Goal: Use online tool/utility: Utilize a website feature to perform a specific function

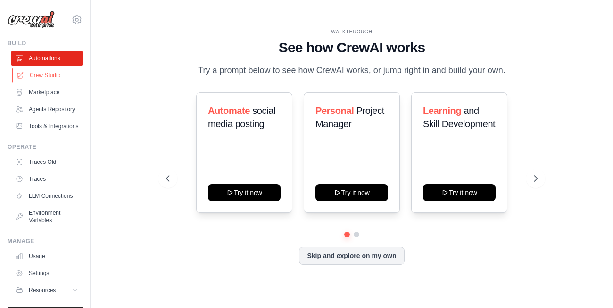
click at [32, 81] on link "Crew Studio" at bounding box center [47, 75] width 71 height 15
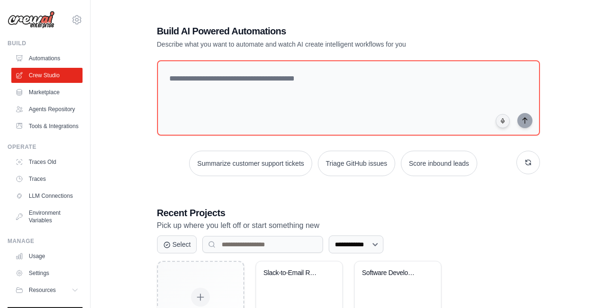
scroll to position [57, 0]
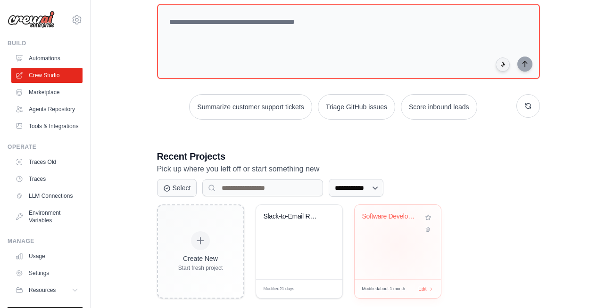
click at [396, 245] on div "Software Development Agency" at bounding box center [397, 242] width 86 height 74
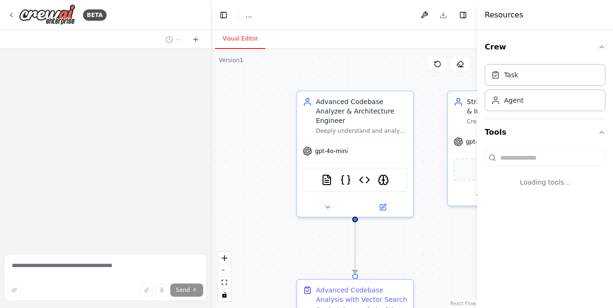
drag, startPoint x: 297, startPoint y: 71, endPoint x: 344, endPoint y: 62, distance: 47.5
click at [344, 62] on div ".deletable-edge-delete-btn { width: 20px; height: 20px; border: 0px solid #ffff…" at bounding box center [344, 178] width 266 height 259
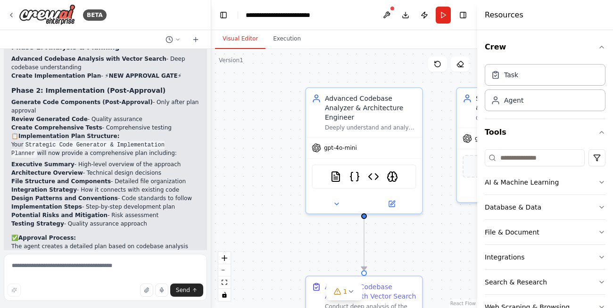
scroll to position [2573, 0]
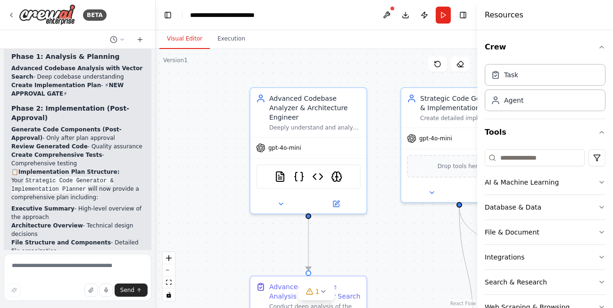
drag, startPoint x: 208, startPoint y: 90, endPoint x: 26, endPoint y: 90, distance: 181.5
click at [26, 90] on div "BETA i want to build a software anency which can understand existing codebase a…" at bounding box center [78, 154] width 156 height 308
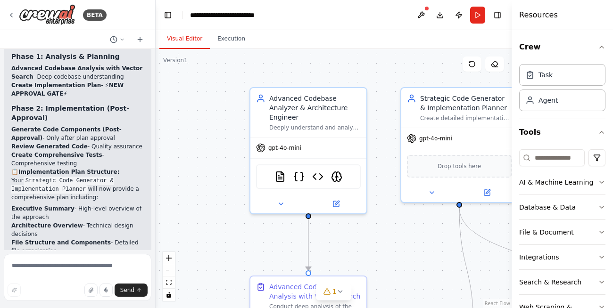
drag, startPoint x: 479, startPoint y: 39, endPoint x: 602, endPoint y: 36, distance: 123.5
click at [602, 36] on div "Resources Crew Task Agent Tools AI & Machine Learning Database & Data File & Do…" at bounding box center [561, 154] width 101 height 308
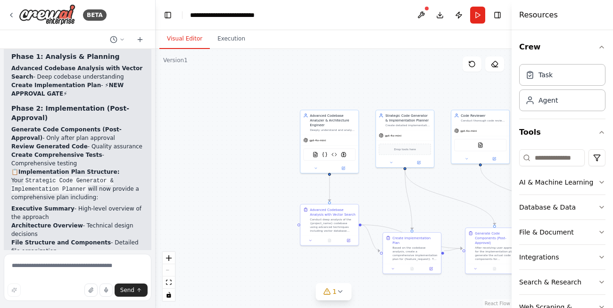
drag, startPoint x: 399, startPoint y: 83, endPoint x: 345, endPoint y: 82, distance: 53.7
click at [345, 82] on div ".deletable-edge-delete-btn { width: 20px; height: 20px; border: 0px solid #ffff…" at bounding box center [334, 178] width 356 height 259
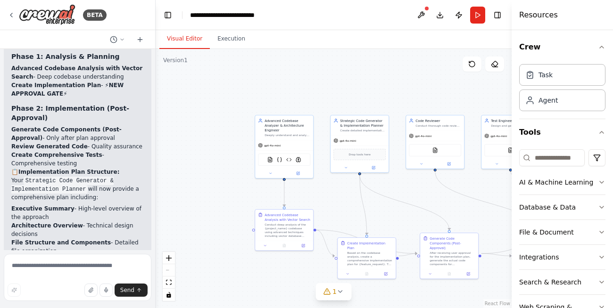
drag, startPoint x: 371, startPoint y: 204, endPoint x: 320, endPoint y: 195, distance: 52.6
click at [320, 195] on div ".deletable-edge-delete-btn { width: 20px; height: 20px; border: 0px solid #ffff…" at bounding box center [334, 178] width 356 height 259
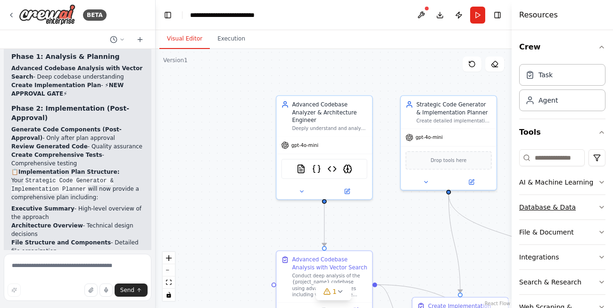
drag, startPoint x: 364, startPoint y: 173, endPoint x: 541, endPoint y: 218, distance: 182.4
click at [541, 218] on div "BETA i want to build a software anency which can understand existing codebase a…" at bounding box center [306, 154] width 613 height 308
click at [349, 108] on div "Advanced Codebase Analyzer & Architecture Engineer" at bounding box center [329, 110] width 75 height 23
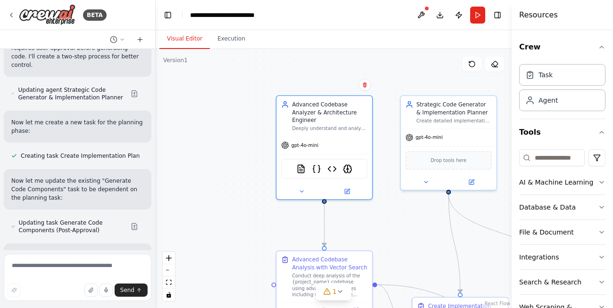
scroll to position [2291, 0]
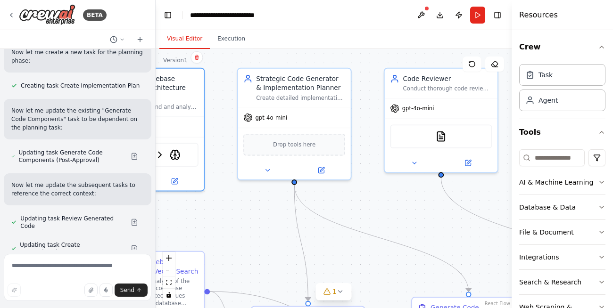
drag, startPoint x: 420, startPoint y: 218, endPoint x: 216, endPoint y: 189, distance: 206.6
click at [216, 189] on div ".deletable-edge-delete-btn { width: 20px; height: 20px; border: 0px solid #ffff…" at bounding box center [334, 178] width 356 height 259
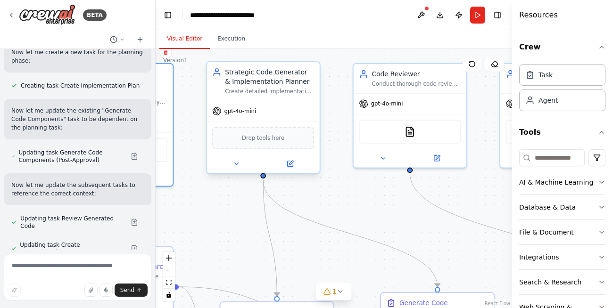
click at [233, 75] on div "Strategic Code Generator & Implementation Planner" at bounding box center [269, 77] width 89 height 18
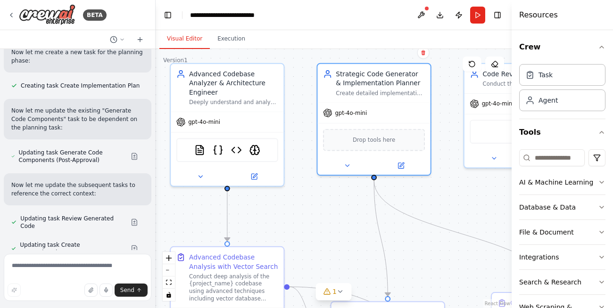
drag, startPoint x: 224, startPoint y: 198, endPoint x: 335, endPoint y: 198, distance: 110.8
click at [335, 198] on div ".deletable-edge-delete-btn { width: 20px; height: 20px; border: 0px solid #ffff…" at bounding box center [334, 178] width 356 height 259
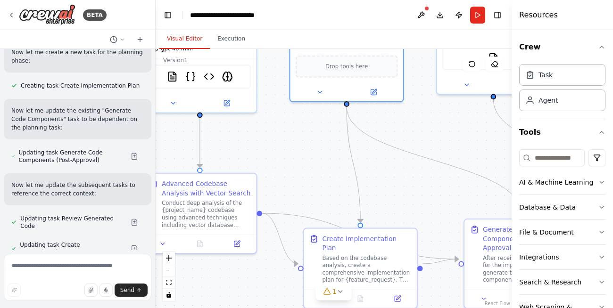
drag, startPoint x: 288, startPoint y: 234, endPoint x: 261, endPoint y: 160, distance: 78.4
click at [261, 160] on div ".deletable-edge-delete-btn { width: 20px; height: 20px; border: 0px solid #ffff…" at bounding box center [334, 178] width 356 height 259
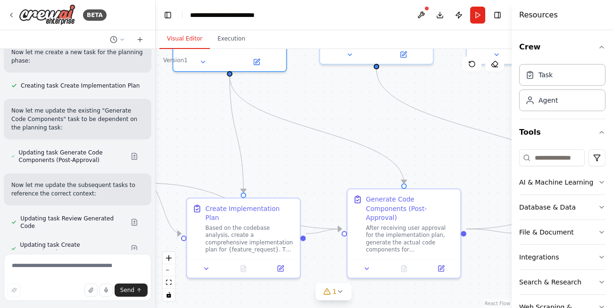
drag, startPoint x: 410, startPoint y: 199, endPoint x: 269, endPoint y: 172, distance: 143.0
click at [269, 172] on div ".deletable-edge-delete-btn { width: 20px; height: 20px; border: 0px solid #ffff…" at bounding box center [334, 178] width 356 height 259
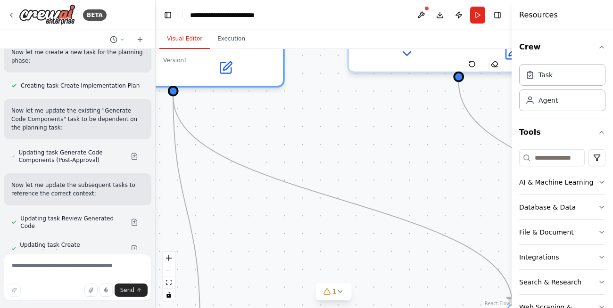
drag, startPoint x: 273, startPoint y: 156, endPoint x: 328, endPoint y: 232, distance: 93.5
click at [326, 269] on div ".deletable-edge-delete-btn { width: 20px; height: 20px; border: 0px solid #ffff…" at bounding box center [334, 178] width 356 height 259
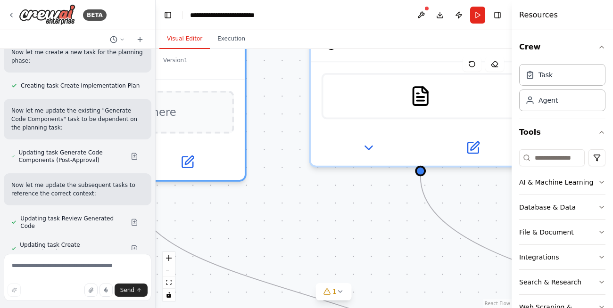
drag, startPoint x: 329, startPoint y: 206, endPoint x: 278, endPoint y: 296, distance: 103.2
click at [278, 296] on div ".deletable-edge-delete-btn { width: 20px; height: 20px; border: 0px solid #ffff…" at bounding box center [334, 178] width 356 height 259
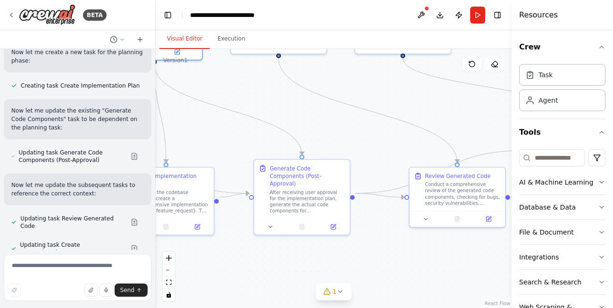
drag, startPoint x: 360, startPoint y: 216, endPoint x: 257, endPoint y: 110, distance: 147.7
click at [257, 110] on div ".deletable-edge-delete-btn { width: 20px; height: 20px; border: 0px solid #ffff…" at bounding box center [334, 178] width 356 height 259
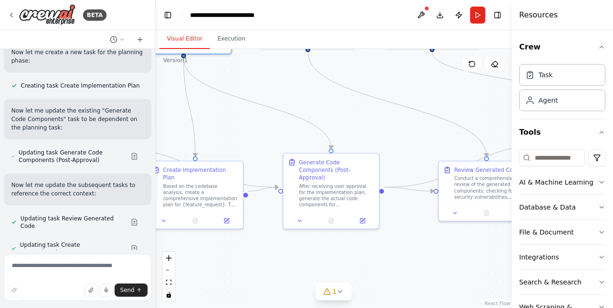
drag, startPoint x: 222, startPoint y: 140, endPoint x: 336, endPoint y: 115, distance: 115.7
click at [336, 115] on div ".deletable-edge-delete-btn { width: 20px; height: 20px; border: 0px solid #ffff…" at bounding box center [334, 178] width 356 height 259
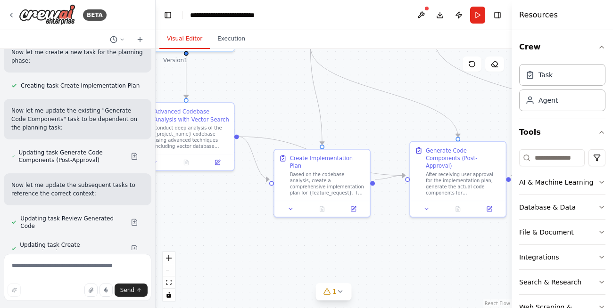
drag, startPoint x: 257, startPoint y: 97, endPoint x: 321, endPoint y: 100, distance: 64.2
click at [321, 100] on div ".deletable-edge-delete-btn { width: 20px; height: 20px; border: 0px solid #ffff…" at bounding box center [334, 178] width 356 height 259
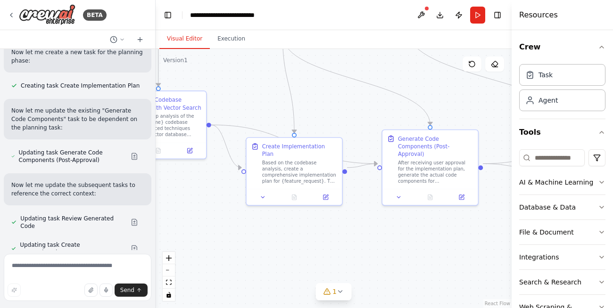
drag, startPoint x: 343, startPoint y: 108, endPoint x: 223, endPoint y: 89, distance: 121.3
click at [223, 89] on div ".deletable-edge-delete-btn { width: 20px; height: 20px; border: 0px solid #ffff…" at bounding box center [334, 178] width 356 height 259
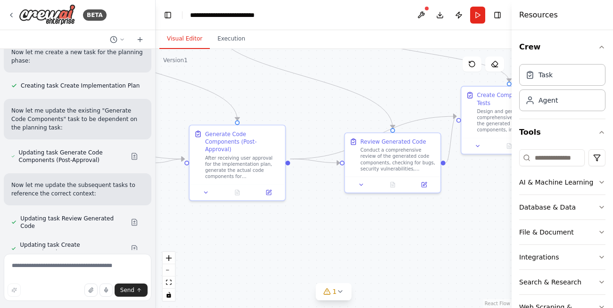
drag, startPoint x: 351, startPoint y: 100, endPoint x: 184, endPoint y: 100, distance: 166.4
click at [184, 100] on div ".deletable-edge-delete-btn { width: 20px; height: 20px; border: 0px solid #ffff…" at bounding box center [334, 178] width 356 height 259
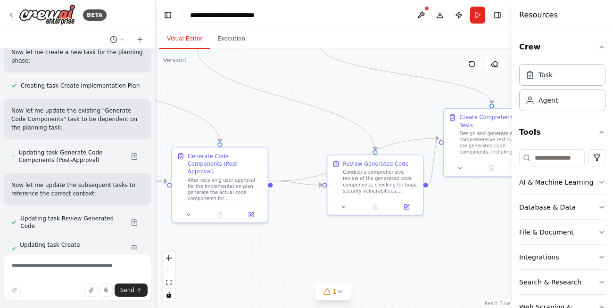
drag, startPoint x: 337, startPoint y: 107, endPoint x: 291, endPoint y: 125, distance: 49.7
click at [295, 125] on div ".deletable-edge-delete-btn { width: 20px; height: 20px; border: 0px solid #ffff…" at bounding box center [334, 178] width 356 height 259
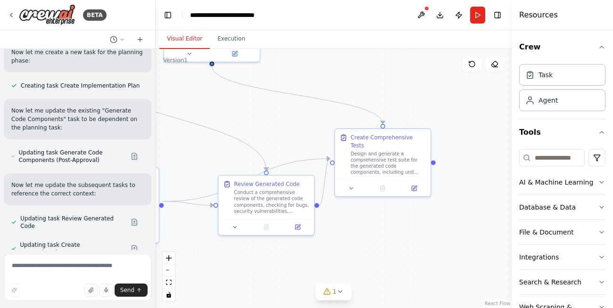
drag, startPoint x: 387, startPoint y: 107, endPoint x: 268, endPoint y: 140, distance: 123.9
click at [268, 135] on div ".deletable-edge-delete-btn { width: 20px; height: 20px; border: 0px solid #ffff…" at bounding box center [334, 178] width 356 height 259
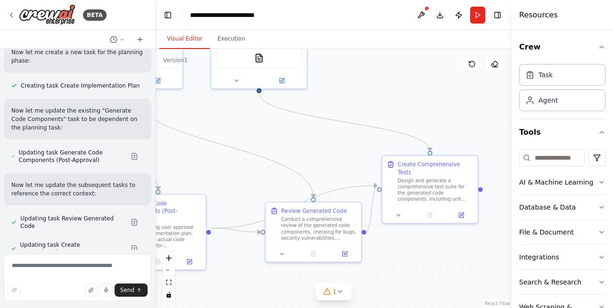
drag, startPoint x: 235, startPoint y: 88, endPoint x: 425, endPoint y: 122, distance: 193.0
click at [425, 122] on div ".deletable-edge-delete-btn { width: 20px; height: 20px; border: 0px solid #ffff…" at bounding box center [334, 178] width 356 height 259
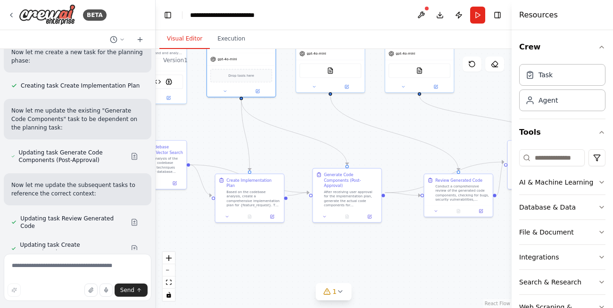
drag, startPoint x: 235, startPoint y: 232, endPoint x: 314, endPoint y: 212, distance: 81.3
click at [314, 212] on div ".deletable-edge-delete-btn { width: 20px; height: 20px; border: 0px solid #ffff…" at bounding box center [334, 178] width 356 height 259
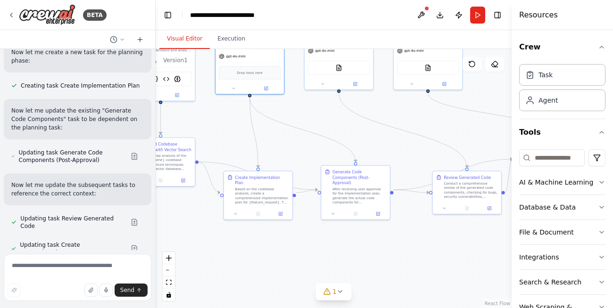
drag, startPoint x: 422, startPoint y: 236, endPoint x: 301, endPoint y: 226, distance: 122.0
click at [301, 226] on div ".deletable-edge-delete-btn { width: 20px; height: 20px; border: 0px solid #ffff…" at bounding box center [334, 178] width 356 height 259
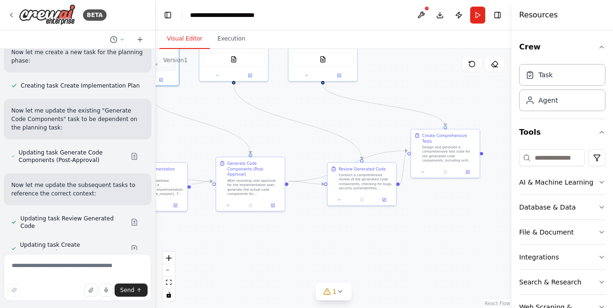
drag, startPoint x: 293, startPoint y: 234, endPoint x: 469, endPoint y: 308, distance: 191.6
click at [469, 308] on div ".deletable-edge-delete-btn { width: 20px; height: 20px; border: 0px solid #ffff…" at bounding box center [334, 178] width 356 height 259
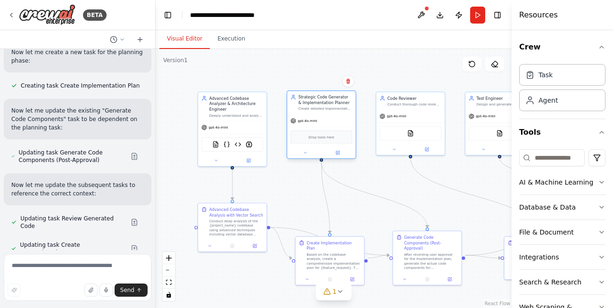
click at [335, 105] on div "Strategic Code Generator & Implementation Planner" at bounding box center [325, 99] width 54 height 11
click at [321, 101] on div "Strategic Code Generator & Implementation Planner" at bounding box center [325, 99] width 54 height 11
click at [223, 124] on span "gpt-4o-mini" at bounding box center [217, 126] width 19 height 4
click at [212, 124] on span "gpt-4o-mini" at bounding box center [217, 126] width 19 height 4
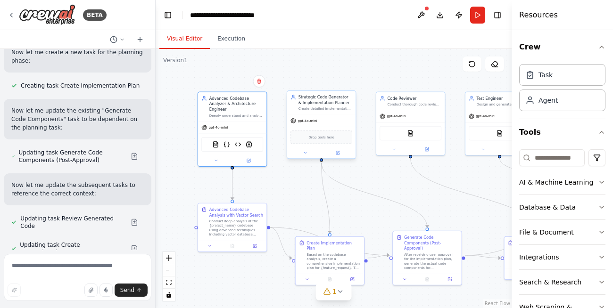
click at [311, 120] on span "gpt-4o-mini" at bounding box center [306, 121] width 19 height 4
click at [231, 120] on div "gpt-4o-mini" at bounding box center [232, 126] width 68 height 12
click at [334, 256] on div "Based on the codebase analysis, create a comprehensive implementation plan for …" at bounding box center [333, 260] width 54 height 18
click at [316, 120] on div "gpt-4o-mini" at bounding box center [321, 121] width 68 height 12
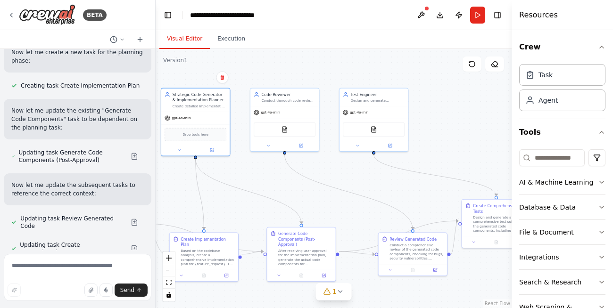
drag, startPoint x: 423, startPoint y: 183, endPoint x: 297, endPoint y: 179, distance: 125.9
click at [297, 179] on div ".deletable-edge-delete-btn { width: 20px; height: 20px; border: 0px solid #ffff…" at bounding box center [334, 178] width 356 height 259
click at [438, 16] on button "Download" at bounding box center [439, 15] width 15 height 17
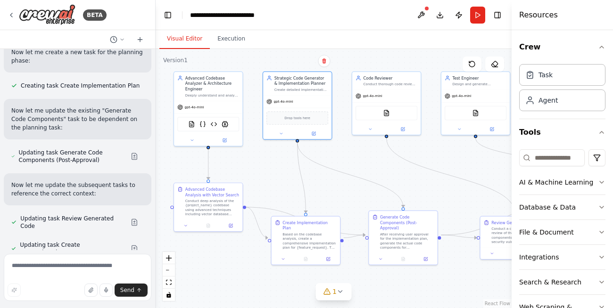
drag, startPoint x: 247, startPoint y: 178, endPoint x: 355, endPoint y: 160, distance: 109.5
click at [355, 160] on div ".deletable-edge-delete-btn { width: 20px; height: 20px; border: 0px solid #ffff…" at bounding box center [334, 178] width 356 height 259
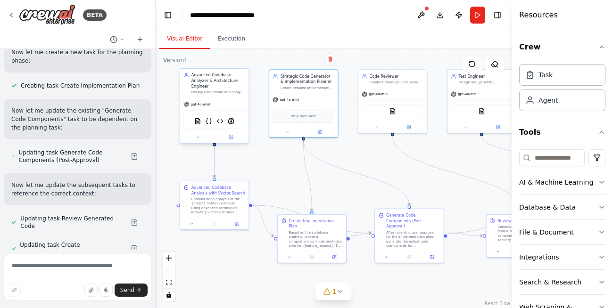
click at [188, 98] on div "gpt-4o-mini" at bounding box center [214, 104] width 68 height 12
click at [192, 98] on div "gpt-4o-mini" at bounding box center [214, 104] width 68 height 12
